Goal: Contribute content

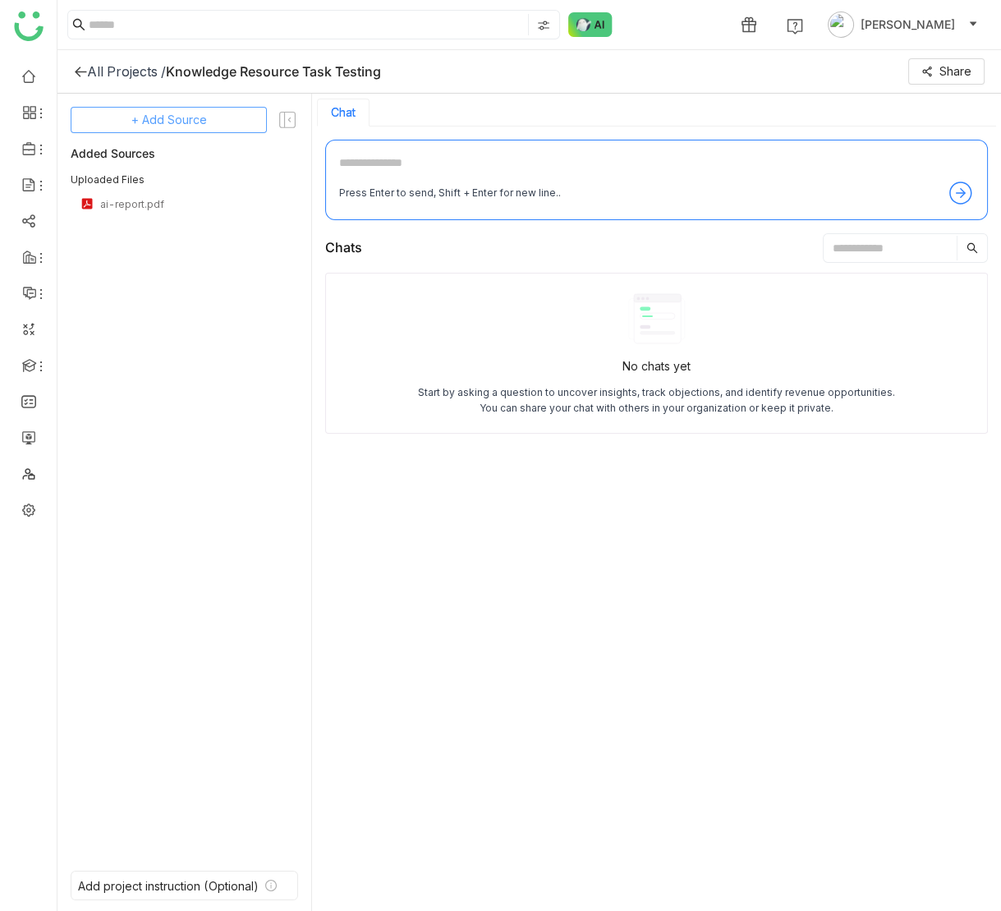
click at [195, 122] on span "+ Add Source" at bounding box center [169, 120] width 76 height 18
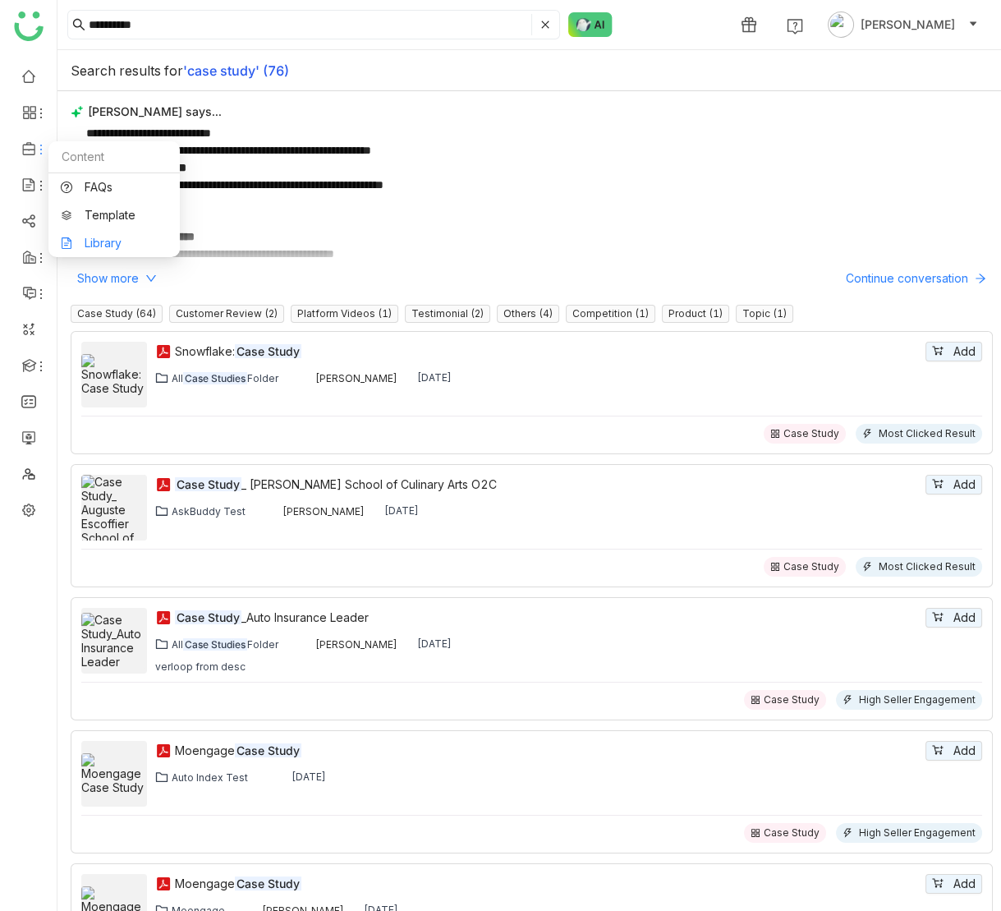
click at [99, 239] on link "Library" at bounding box center [114, 242] width 107 height 11
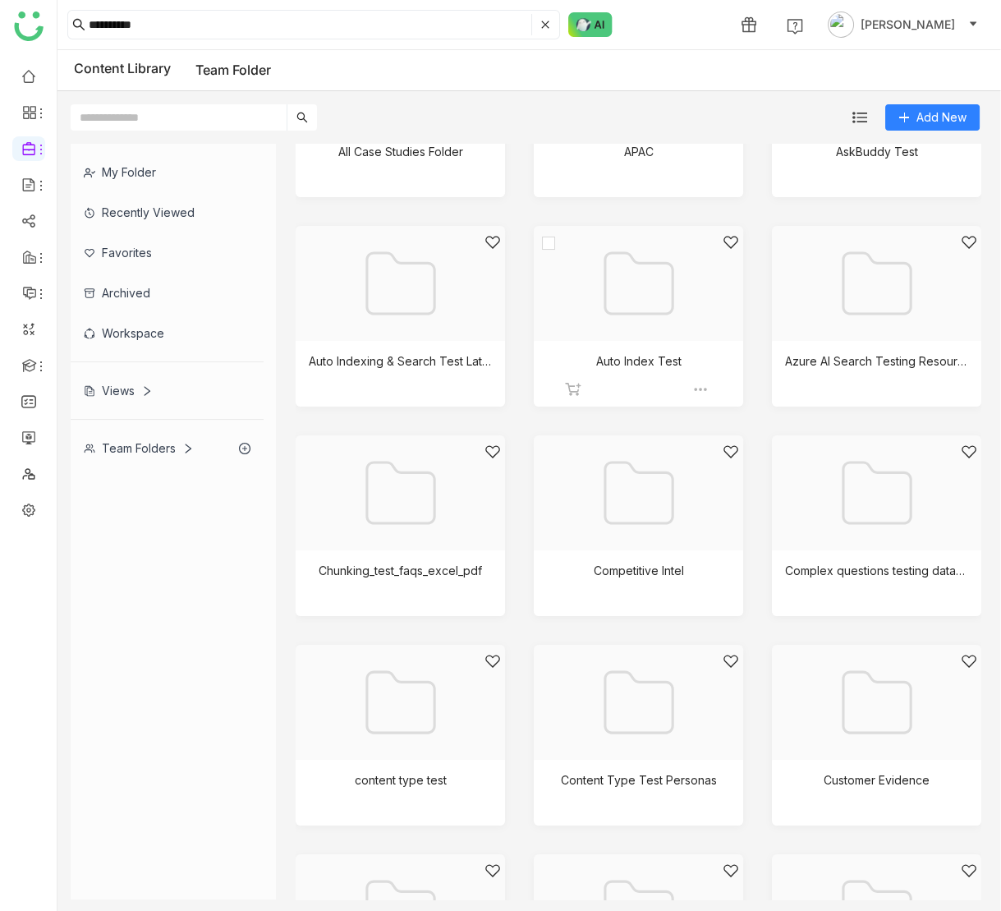
scroll to position [135, 0]
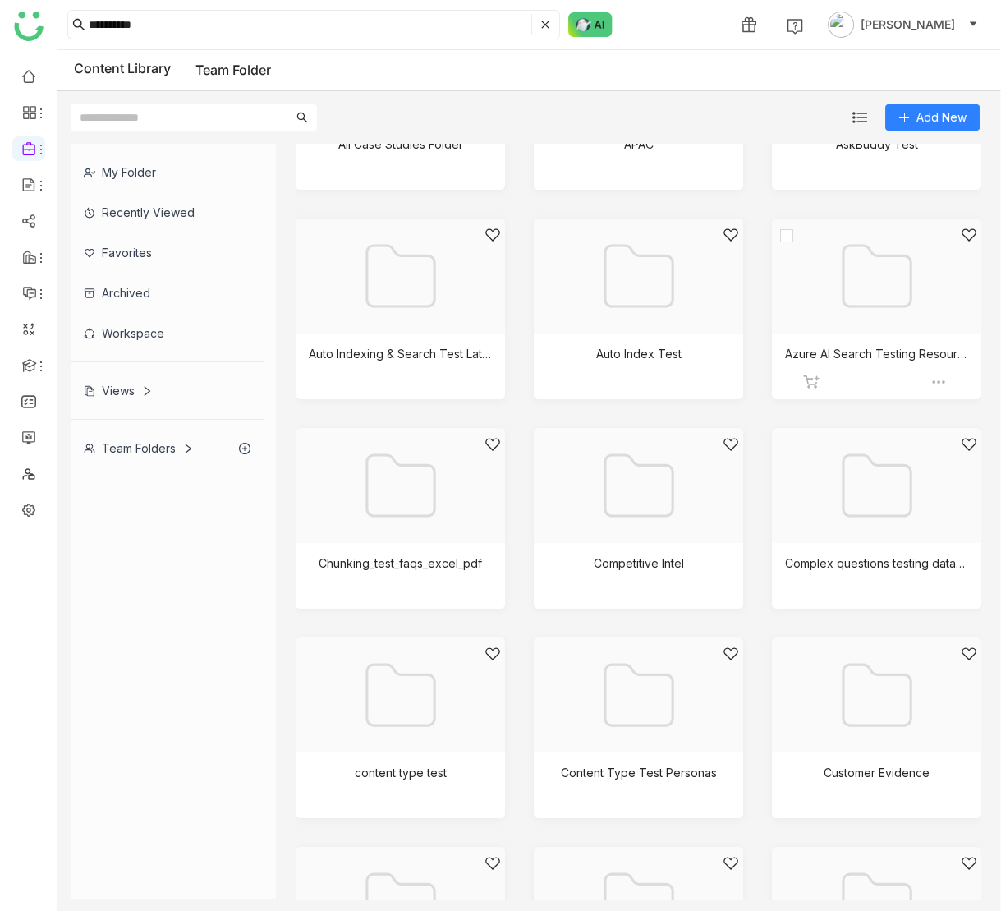
click at [852, 327] on div at bounding box center [870, 297] width 181 height 140
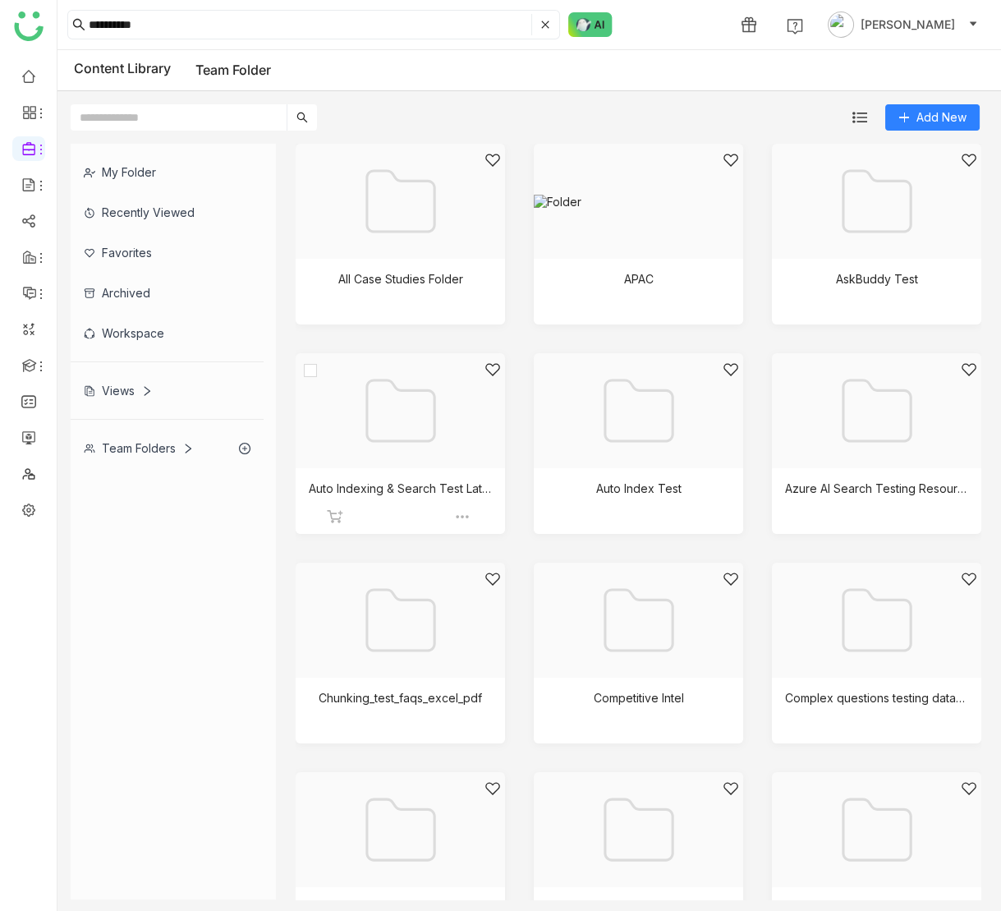
click at [420, 416] on div at bounding box center [394, 431] width 181 height 140
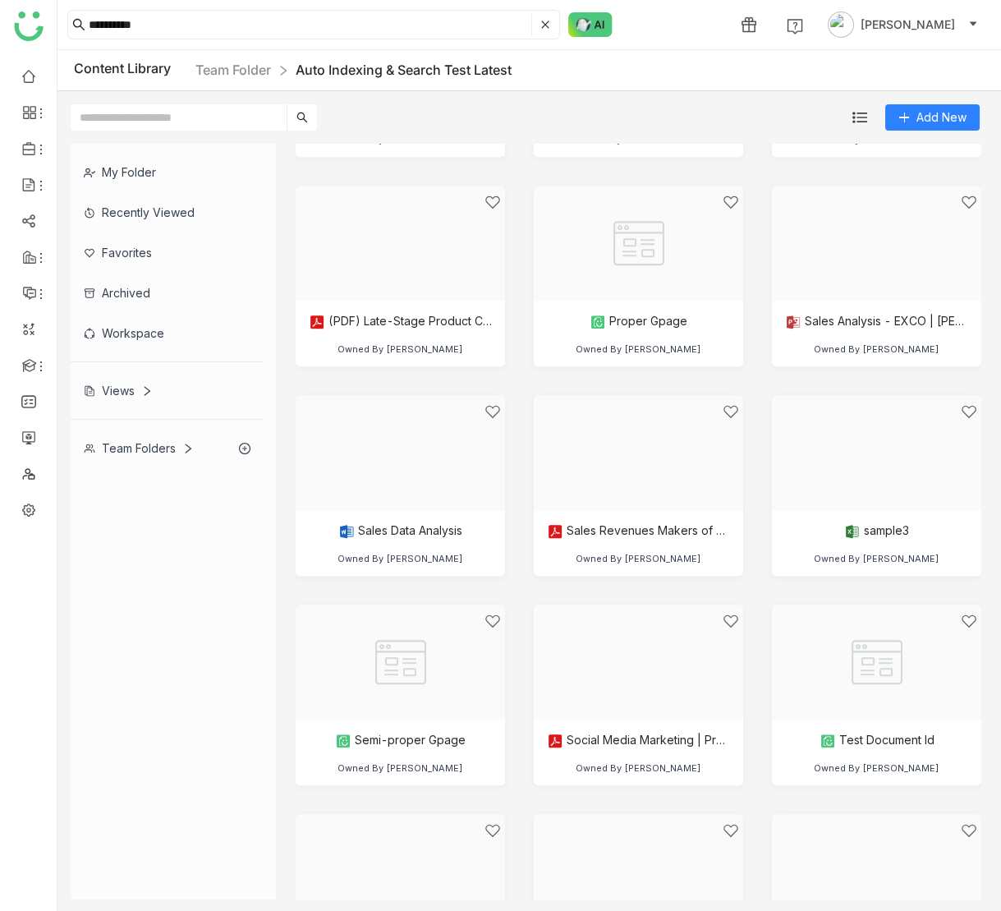
scroll to position [2800, 0]
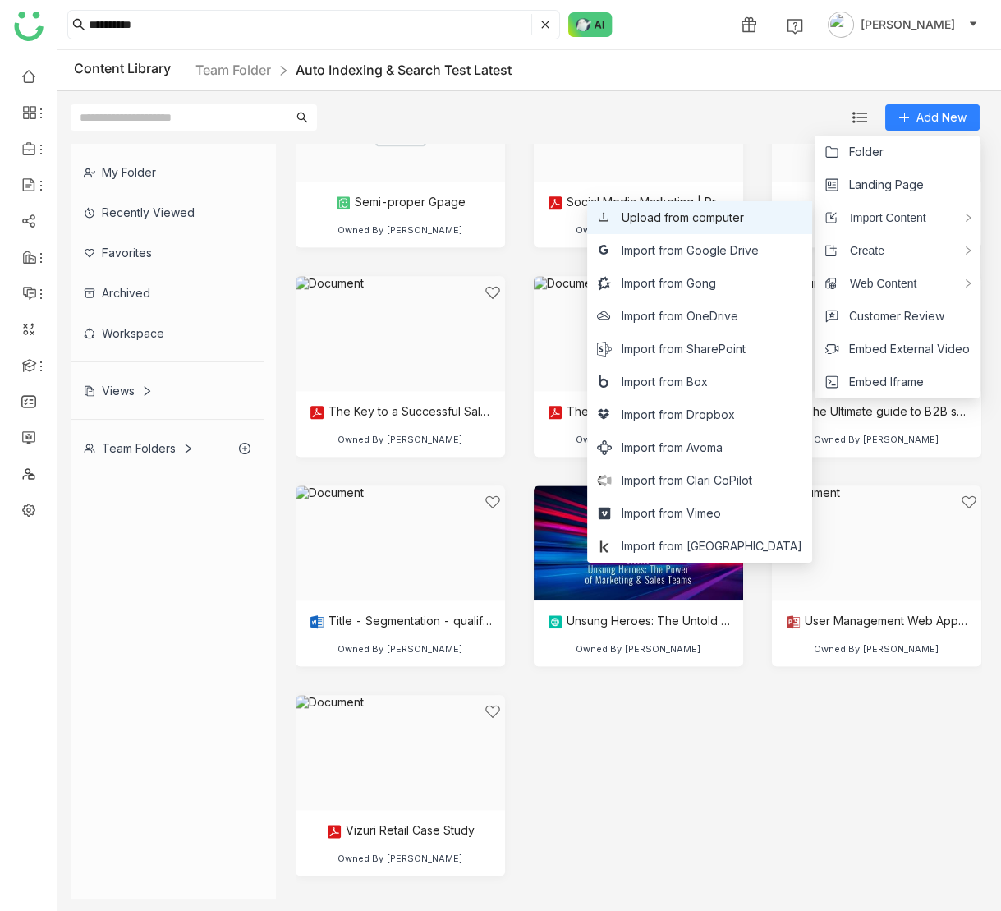
click at [744, 217] on span "Upload from computer" at bounding box center [683, 218] width 122 height 18
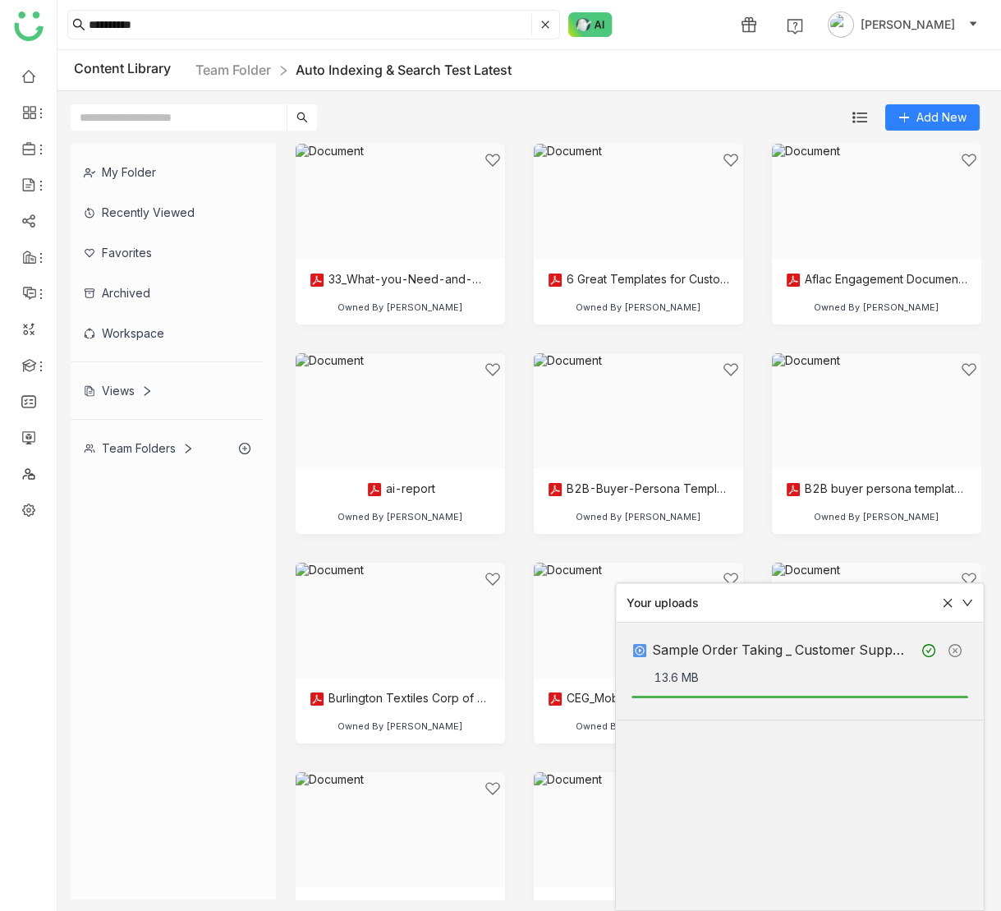
click at [948, 600] on icon at bounding box center [947, 602] width 11 height 11
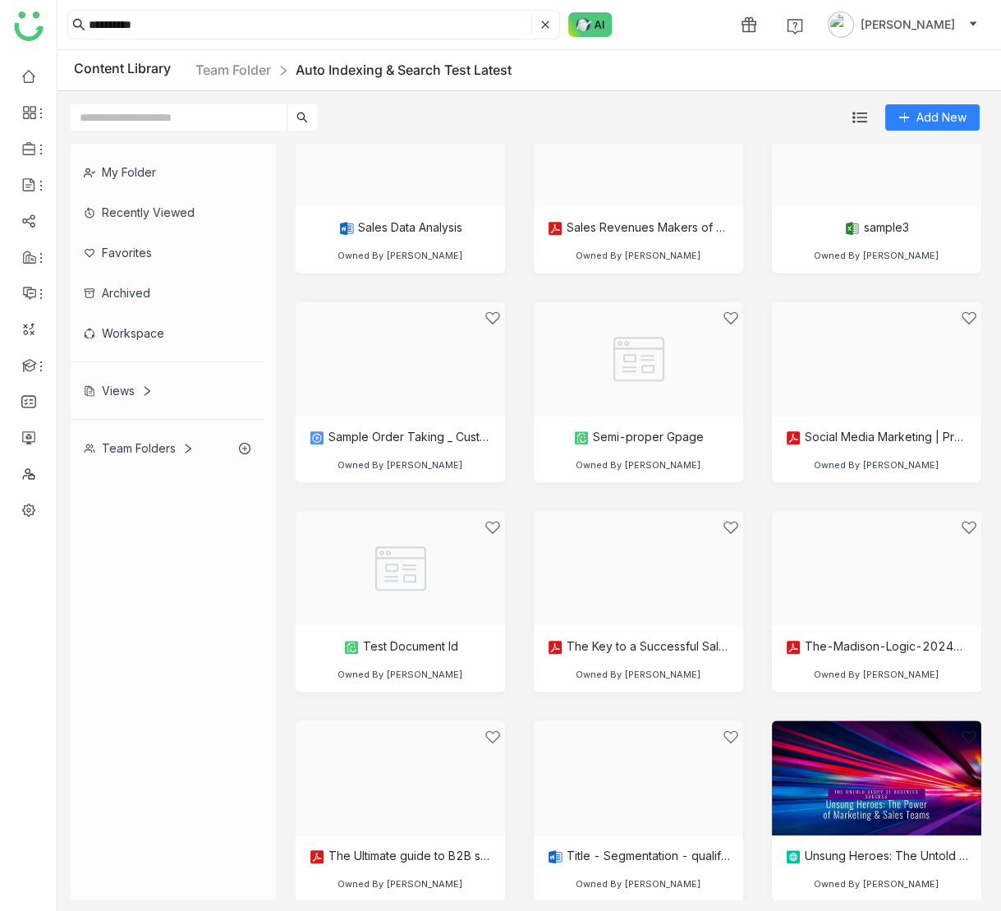
scroll to position [2562, 0]
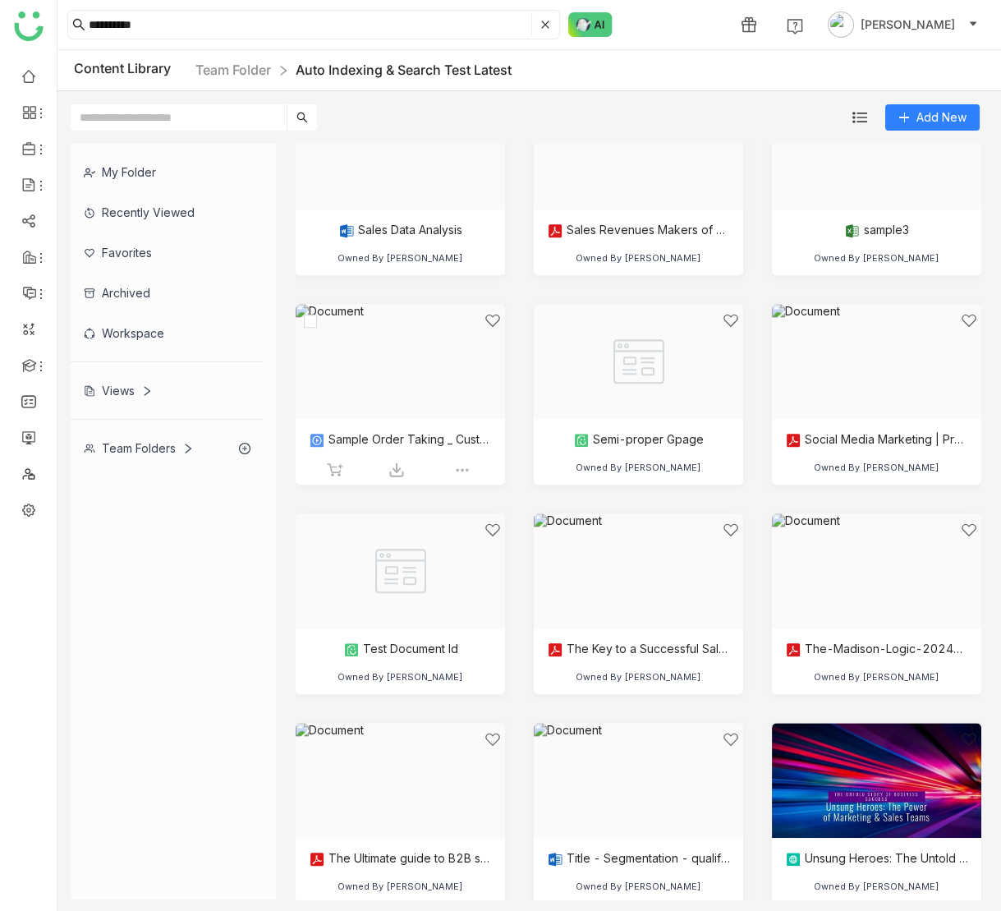
click at [395, 386] on div at bounding box center [394, 382] width 181 height 140
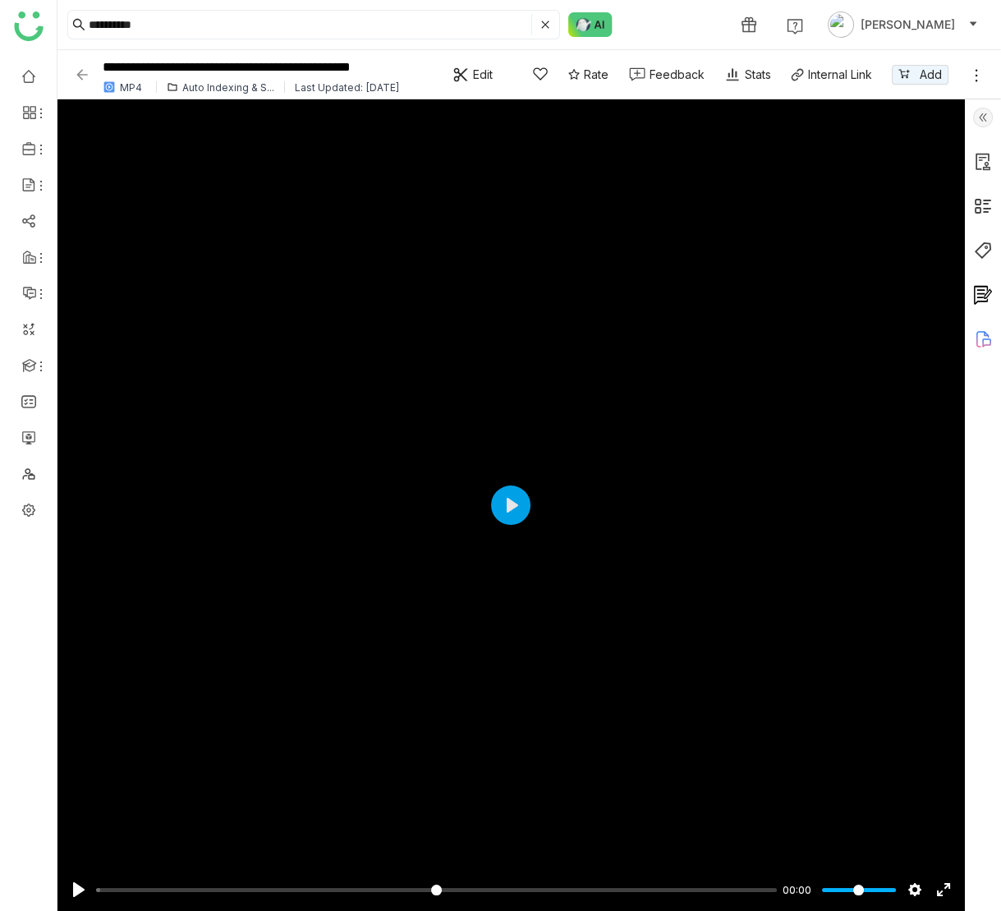
click at [981, 117] on img at bounding box center [983, 118] width 20 height 20
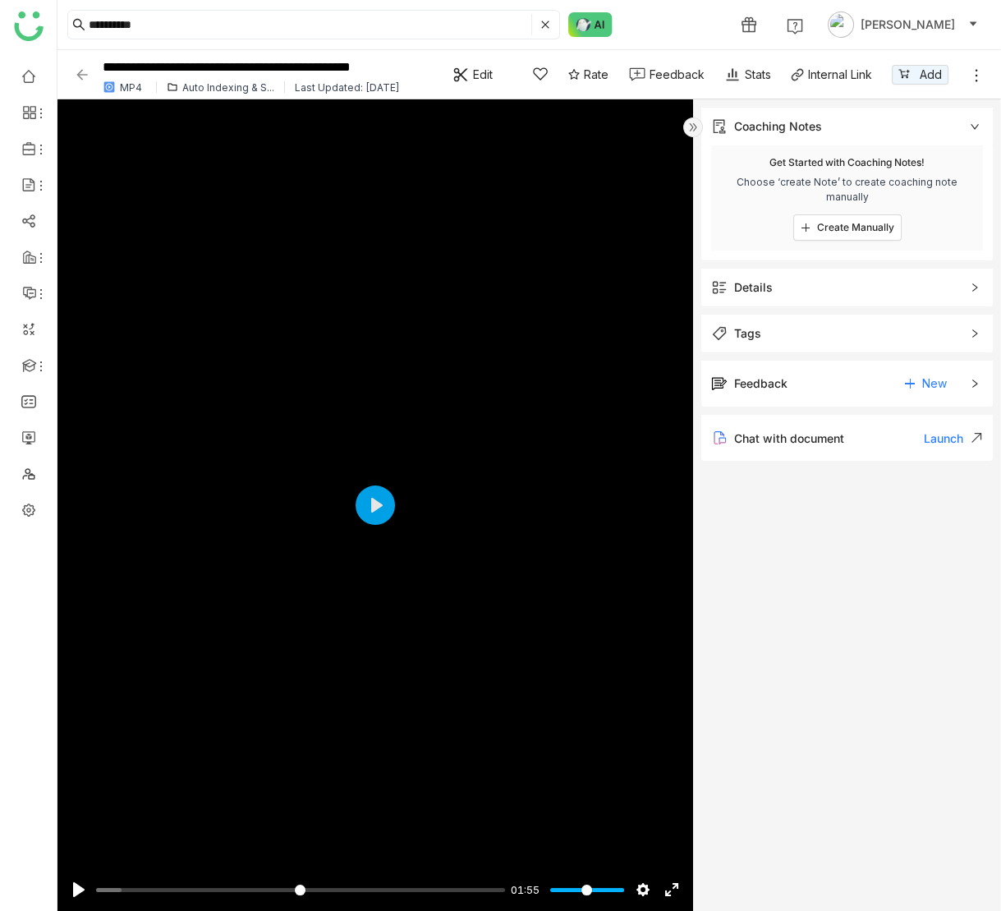
click at [87, 76] on img at bounding box center [82, 75] width 16 height 16
